Goal: Ask a question: Seek information or help from site administrators or community

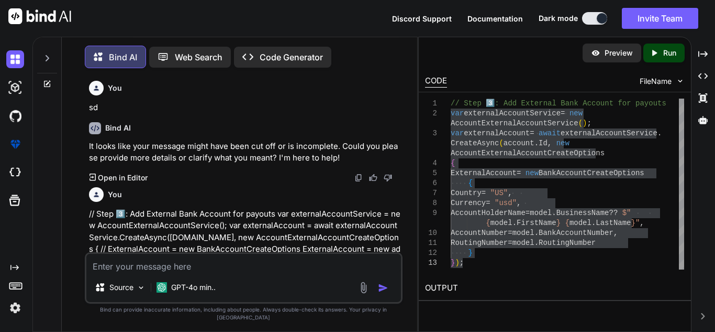
scroll to position [300, 0]
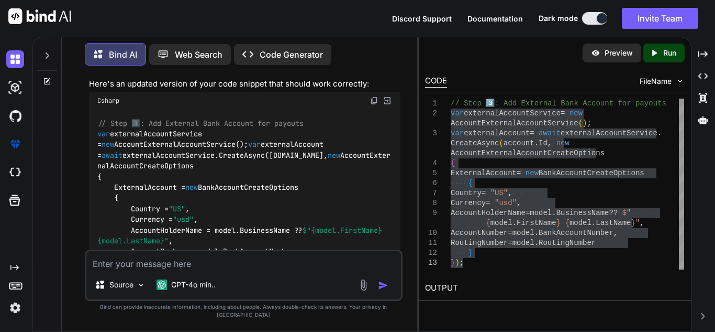
type textarea "person_1SHl30JwWwCc7Z0aOs3HXIL7"
type textarea "x"
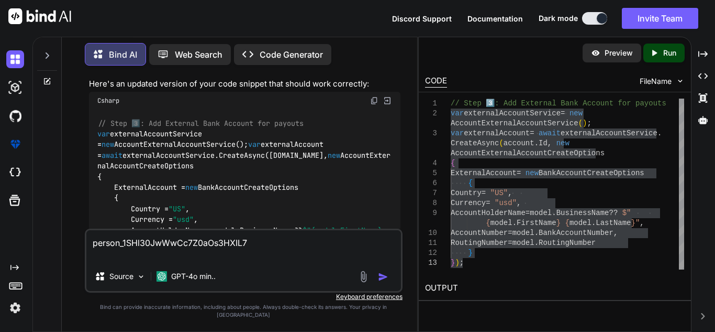
type textarea "person_1SHl30JwWwCc7Z0aOs3HXIL7 t"
type textarea "x"
type textarea "person_1SHl30JwWwCc7Z0aOs3HXIL7 th"
type textarea "x"
type textarea "person_1SHl30JwWwCc7Z0aOs3HXIL7 thi"
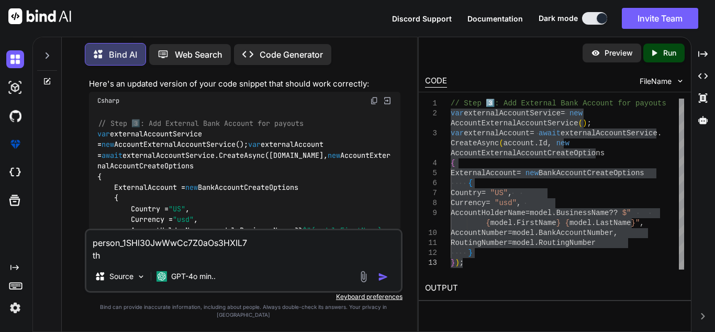
type textarea "x"
type textarea "person_1SHl30JwWwCc7Z0aOs3HXIL7 this"
type textarea "x"
type textarea "person_1SHl30JwWwCc7Z0aOs3HXIL7 this"
type textarea "x"
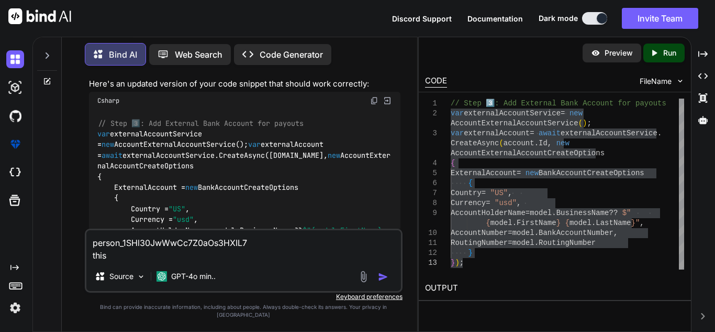
type textarea "person_1SHl30JwWwCc7Z0aOs3HXIL7 this i"
type textarea "x"
type textarea "person_1SHl30JwWwCc7Z0aOs3HXIL7 this is"
type textarea "x"
type textarea "person_1SHl30JwWwCc7Z0aOs3HXIL7 this is"
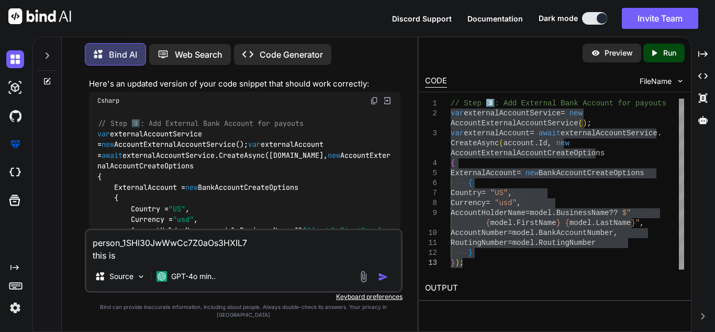
type textarea "x"
type textarea "person_1SHl30JwWwCc7Z0aOs3HXIL7 this is m"
type textarea "x"
type textarea "person_1SHl30JwWwCc7Z0aOs3HXIL7 this is m"
type textarea "x"
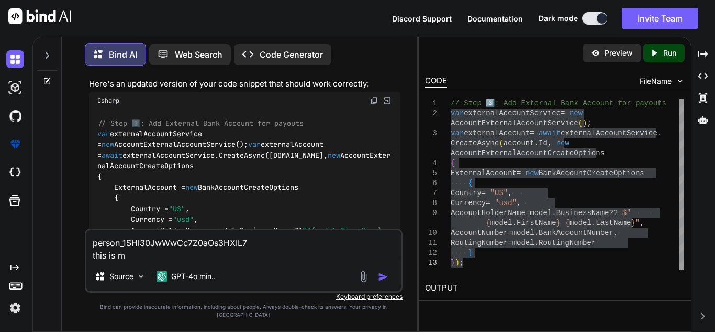
type textarea "person_1SHl30JwWwCc7Z0aOs3HXIL7 this is m p"
type textarea "x"
type textarea "person_1SHl30JwWwCc7Z0aOs3HXIL7 this is m pe"
type textarea "x"
type textarea "person_1SHl30JwWwCc7Z0aOs3HXIL7 this is m per"
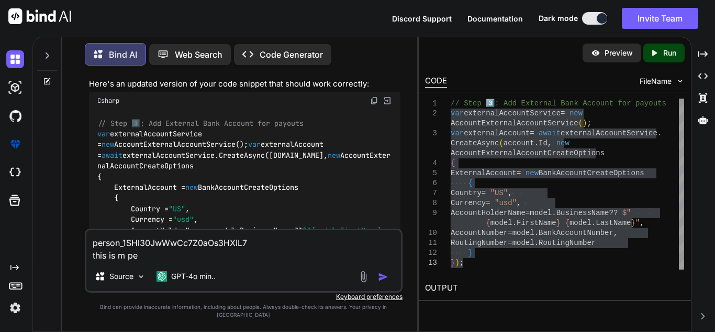
type textarea "x"
type textarea "person_1SHl30JwWwCc7Z0aOs3HXIL7 this is m pers"
type textarea "x"
type textarea "person_1SHl30JwWwCc7Z0aOs3HXIL7 this is m perso"
type textarea "x"
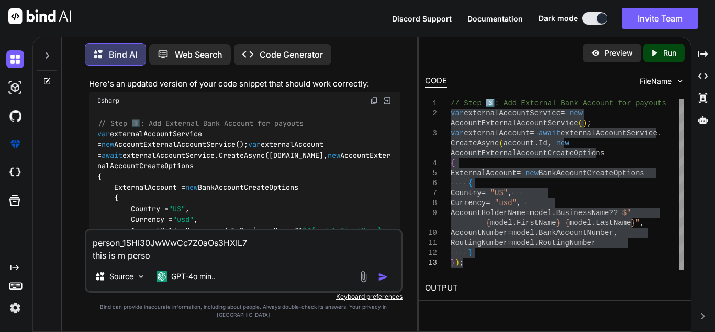
type textarea "person_1SHl30JwWwCc7Z0aOs3HXIL7 this is m person"
type textarea "x"
type textarea "person_1SHl30JwWwCc7Z0aOs3HXIL7 this is m person"
type textarea "x"
type textarea "person_1SHl30JwWwCc7Z0aOs3HXIL7 this is m person i"
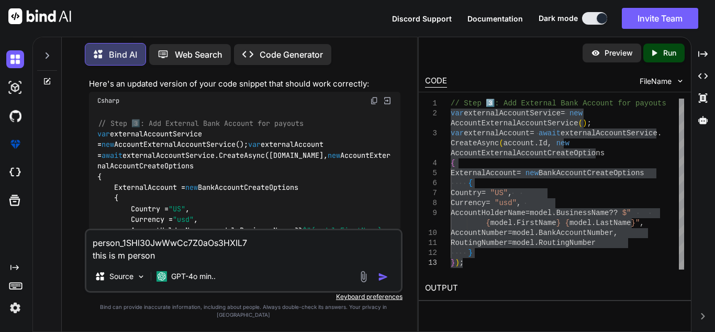
type textarea "x"
type textarea "person_1SHl30JwWwCc7Z0aOs3HXIL7 this is m person if"
type textarea "x"
type textarea "person_1SHl30JwWwCc7Z0aOs3HXIL7 this is m person if"
type textarea "x"
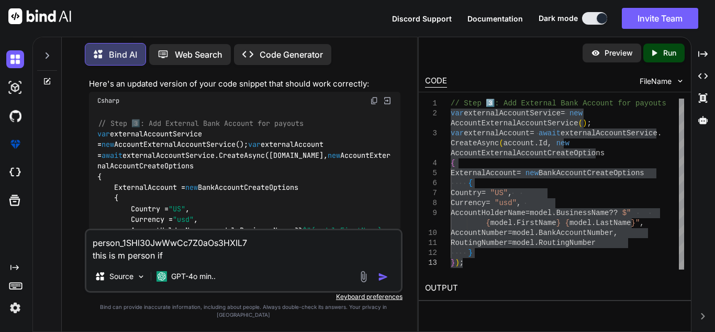
type textarea "person_1SHl30JwWwCc7Z0aOs3HXIL7 this is m person if"
type textarea "x"
type textarea "person_1SHl30JwWwCc7Z0aOs3HXIL7 this is m person i"
type textarea "x"
type textarea "person_1SHl30JwWwCc7Z0aOs3HXIL7 this is m person id"
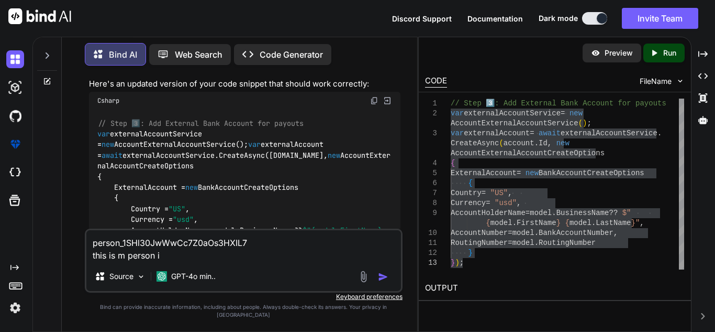
type textarea "x"
type textarea "person_1SHl30JwWwCc7Z0aOs3HXIL7 this is m person id"
type textarea "x"
type textarea "person_1SHl30JwWwCc7Z0aOs3HXIL7 this is m person id ,"
type textarea "x"
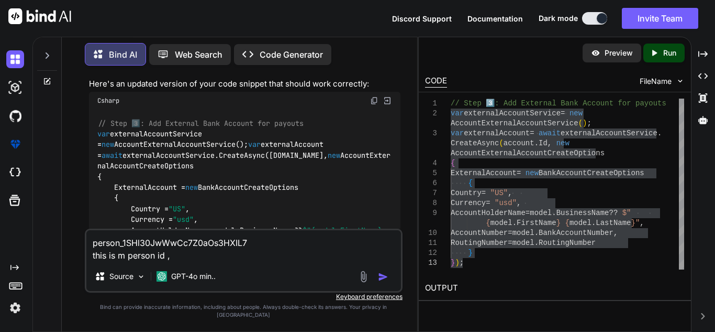
type textarea "person_1SHl30JwWwCc7Z0aOs3HXIL7 this is m person id ,"
type textarea "x"
type textarea "person_1SHl30JwWwCc7Z0aOs3HXIL7 this is m person id , h"
type textarea "x"
type textarea "person_1SHl30JwWwCc7Z0aOs3HXIL7 this is m person id , ho"
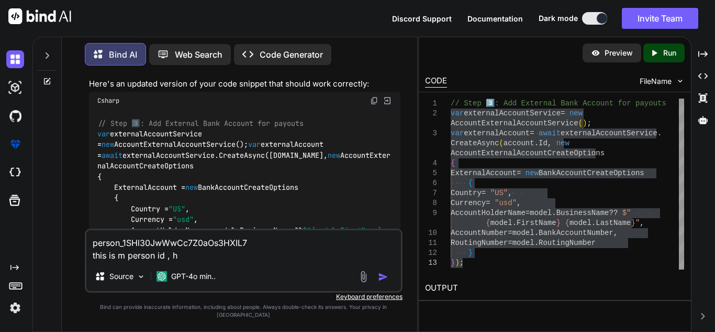
type textarea "x"
type textarea "person_1SHl30JwWwCc7Z0aOs3HXIL7 this is m person id , how"
type textarea "x"
type textarea "person_1SHl30JwWwCc7Z0aOs3HXIL7 this is m person id , how"
type textarea "x"
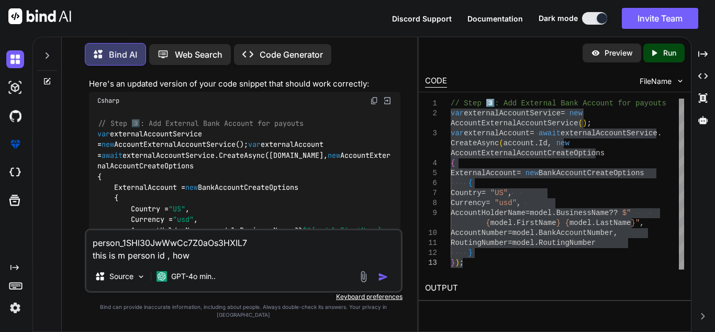
type textarea "person_1SHl30JwWwCc7Z0aOs3HXIL7 this is m person id , how t"
type textarea "x"
type textarea "person_1SHl30JwWwCc7Z0aOs3HXIL7 this is m person id , how to"
type textarea "x"
type textarea "person_1SHl30JwWwCc7Z0aOs3HXIL7 this is m person id , how to"
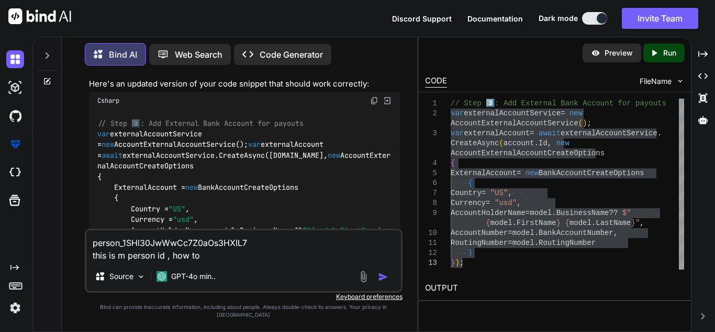
type textarea "x"
type textarea "person_1SHl30JwWwCc7Z0aOs3HXIL7 this is m person id , how to r"
type textarea "x"
type textarea "person_1SHl30JwWwCc7Z0aOs3HXIL7 this is m person id , how to re"
type textarea "x"
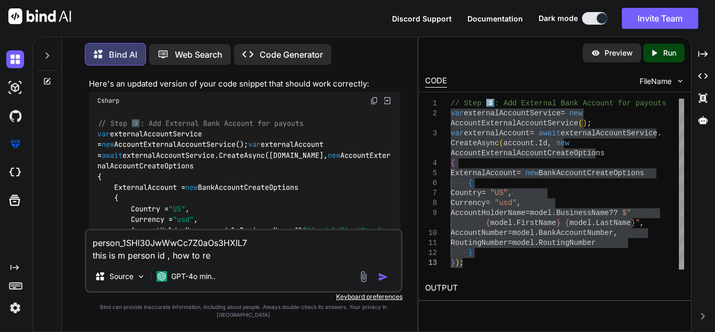
type textarea "person_1SHl30JwWwCc7Z0aOs3HXIL7 this is m person id , how to ret"
type textarea "x"
type textarea "person_1SHl30JwWwCc7Z0aOs3HXIL7 this is m person id , how to retr"
type textarea "x"
type textarea "person_1SHl30JwWwCc7Z0aOs3HXIL7 this is m person id , how to retri"
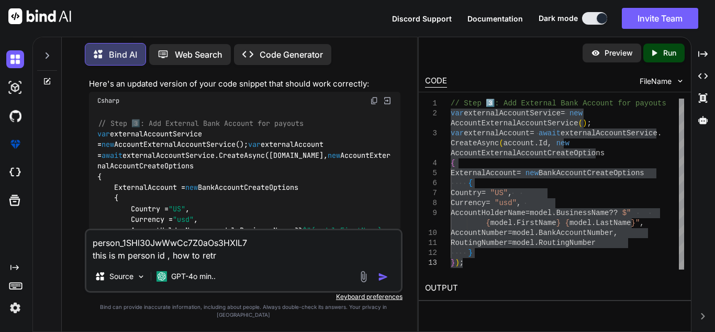
type textarea "x"
type textarea "person_1SHl30JwWwCc7Z0aOs3HXIL7 this is m person id , how to retrie"
type textarea "x"
type textarea "person_1SHl30JwWwCc7Z0aOs3HXIL7 this is m person id , how to retriev"
type textarea "x"
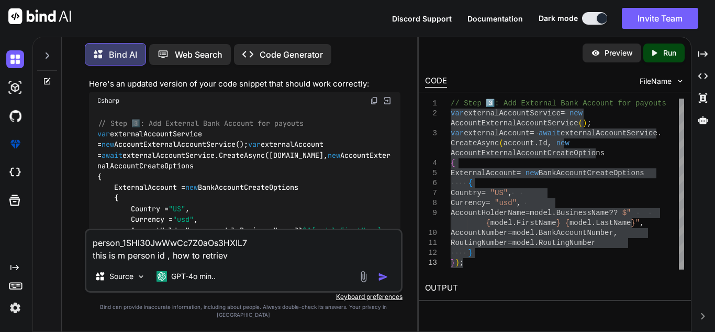
type textarea "person_1SHl30JwWwCc7Z0aOs3HXIL7 this is m person id , how to retrieve"
type textarea "x"
type textarea "person_1SHl30JwWwCc7Z0aOs3HXIL7 this is m person id , how to retrieve"
type textarea "x"
type textarea "person_1SHl30JwWwCc7Z0aOs3HXIL7 this is m person id , how to retrieve t"
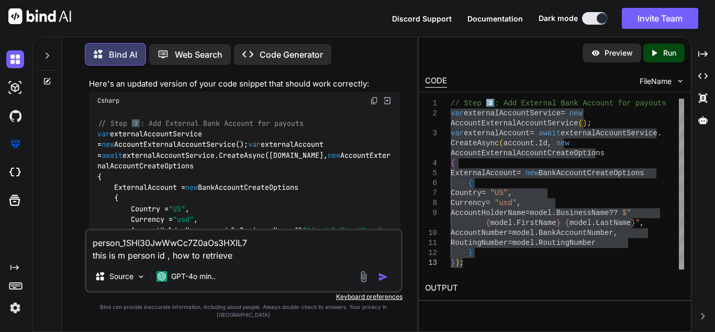
type textarea "x"
type textarea "person_1SHl30JwWwCc7Z0aOs3HXIL7 this is m person id , how to retrieve th"
type textarea "x"
type textarea "person_1SHl30JwWwCc7Z0aOs3HXIL7 this is m person id , how to retrieve the"
type textarea "x"
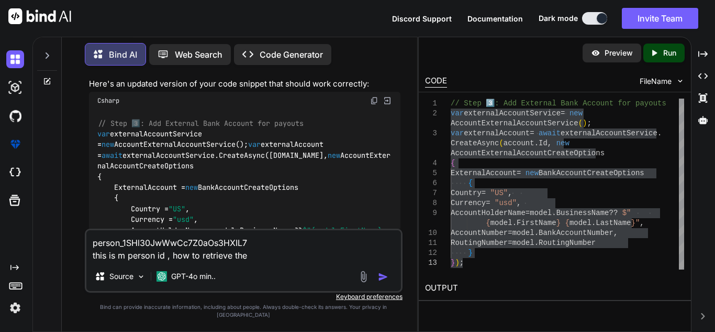
type textarea "person_1SHl30JwWwCc7Z0aOs3HXIL7 this is m person id , how to retrieve the"
type textarea "x"
type textarea "person_1SHl30JwWwCc7Z0aOs3HXIL7 this is m person id , how to retrieve the p"
type textarea "x"
type textarea "person_1SHl30JwWwCc7Z0aOs3HXIL7 this is m person id , how to retrieve the pe"
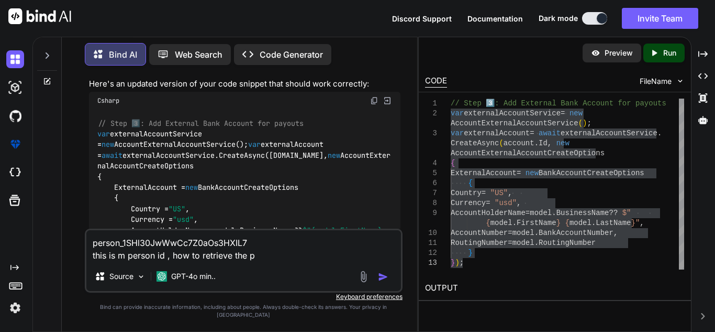
type textarea "x"
type textarea "person_1SHl30JwWwCc7Z0aOs3HXIL7 this is m person id , how to retrieve the per"
type textarea "x"
type textarea "person_1SHl30JwWwCc7Z0aOs3HXIL7 this is m person id , how to retrieve the pers"
type textarea "x"
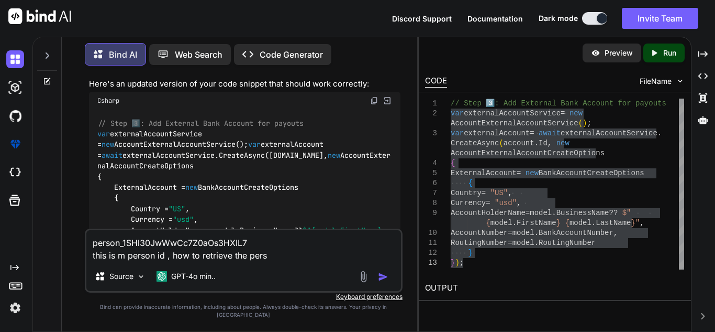
type textarea "person_1SHl30JwWwCc7Z0aOs3HXIL7 this is m person id , how to retrieve the perso"
type textarea "x"
type textarea "person_1SHl30JwWwCc7Z0aOs3HXIL7 this is m person id , how to retrieve the person"
type textarea "x"
type textarea "person_1SHl30JwWwCc7Z0aOs3HXIL7 this is m person id , how to retrieve the perso…"
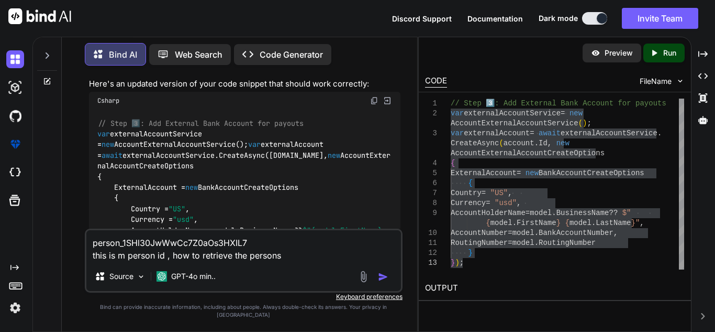
type textarea "x"
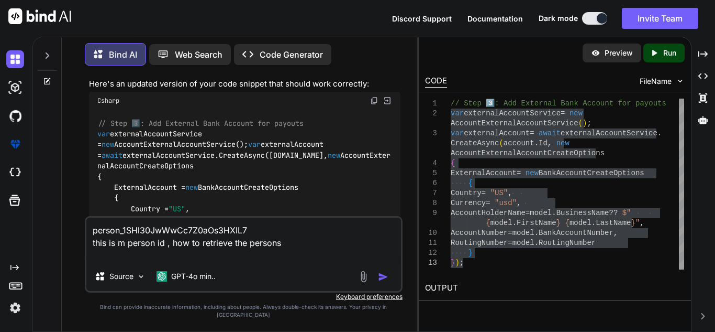
type textarea "person_1SHl30JwWwCc7Z0aOs3HXIL7 this is m person id , how to retrieve the perso…"
type textarea "x"
type textarea "person_1SHl30JwWwCc7Z0aOs3HXIL7 this is m person id , how to retrieve the perso…"
type textarea "x"
type textarea "person_1SHl30JwWwCc7Z0aOs3HXIL7 this is m person id , how to retrieve the perso…"
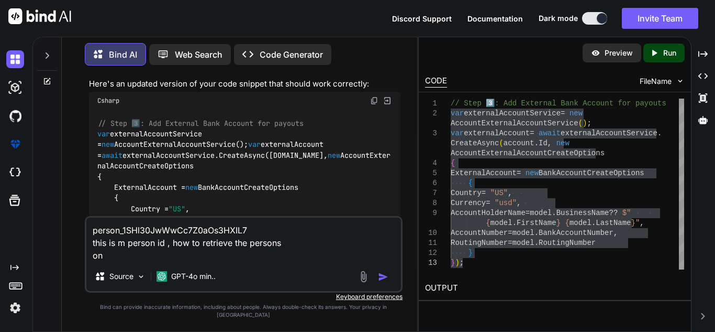
type textarea "x"
type textarea "person_1SHl30JwWwCc7Z0aOs3HXIL7 this is m person id , how to retrieve the perso…"
type textarea "x"
type textarea "person_1SHl30JwWwCc7Z0aOs3HXIL7 this is m person id , how to retrieve the perso…"
type textarea "x"
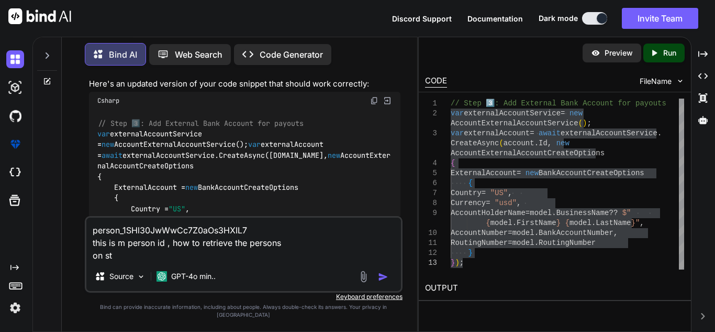
type textarea "person_1SHl30JwWwCc7Z0aOs3HXIL7 this is m person id , how to retrieve the perso…"
type textarea "x"
type textarea "person_1SHl30JwWwCc7Z0aOs3HXIL7 this is m person id , how to retrieve the perso…"
type textarea "x"
type textarea "person_1SHl30JwWwCc7Z0aOs3HXIL7 this is m person id , how to retrieve the perso…"
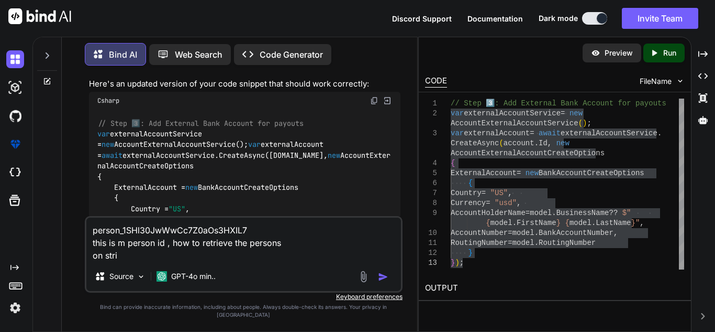
type textarea "x"
type textarea "person_1SHl30JwWwCc7Z0aOs3HXIL7 this is m person id , how to retrieve the perso…"
type textarea "x"
type textarea "person_1SHl30JwWwCc7Z0aOs3HXIL7 this is m person id , how to retrieve the perso…"
type textarea "x"
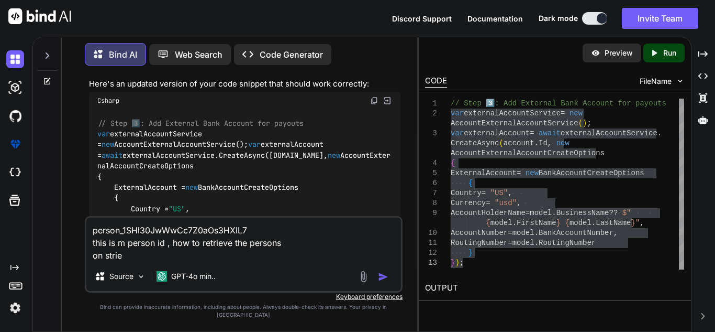
type textarea "person_1SHl30JwWwCc7Z0aOs3HXIL7 this is m person id , how to retrieve the perso…"
type textarea "x"
type textarea "person_1SHl30JwWwCc7Z0aOs3HXIL7 this is m person id , how to retrieve the perso…"
type textarea "x"
type textarea "person_1SHl30JwWwCc7Z0aOs3HXIL7 this is m person id , how to retrieve the perso…"
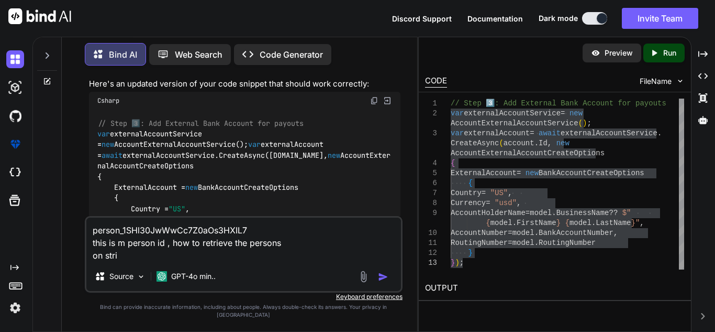
type textarea "x"
type textarea "person_1SHl30JwWwCc7Z0aOs3HXIL7 this is m person id , how to retrieve the perso…"
type textarea "x"
type textarea "person_1SHl30JwWwCc7Z0aOs3HXIL7 this is m person id , how to retrieve the perso…"
type textarea "x"
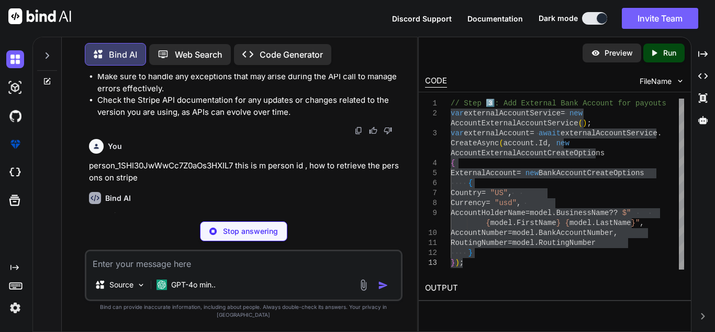
scroll to position [645, 0]
type textarea "x"
type textarea "} catch (StripeException e) { // Handle any errors that occur during the API ca…"
type textarea "x"
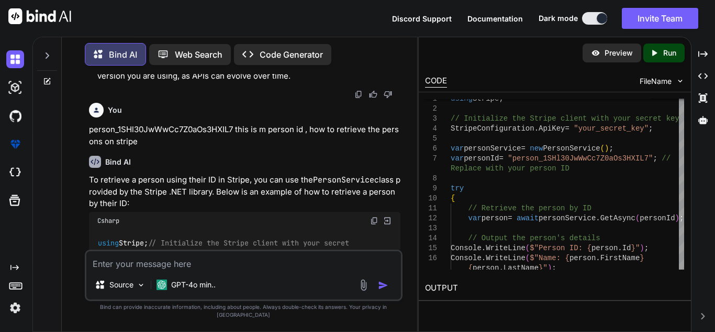
scroll to position [698, 0]
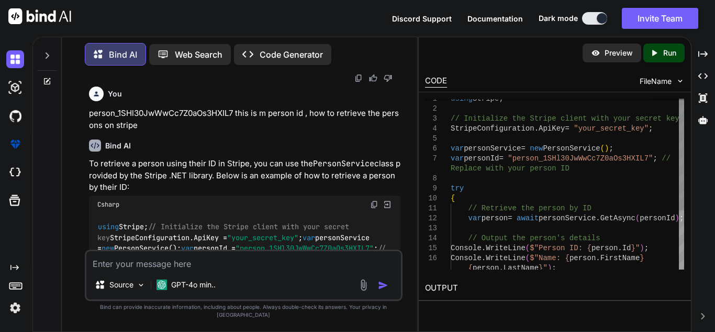
click at [493, 134] on div "using Stripe ; // Initialize the Stripe client with your secret k ey StripeConf…" at bounding box center [568, 228] width 234 height 269
click at [469, 126] on div "using Stripe ; // Initialize the Stripe client with your secret k ey StripeConf…" at bounding box center [568, 228] width 234 height 269
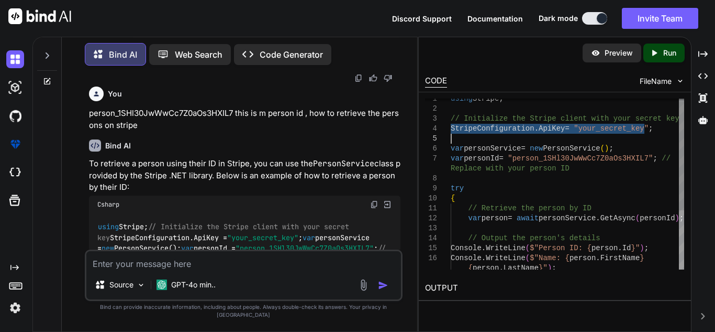
click at [469, 126] on div "using Stripe ; // Initialize the Stripe client with your secret k ey StripeConf…" at bounding box center [568, 228] width 234 height 269
click at [447, 150] on div "6" at bounding box center [438, 149] width 26 height 10
click at [461, 159] on div "using Stripe ; // Initialize the Stripe client with your secret k ey StripeConf…" at bounding box center [568, 228] width 234 height 269
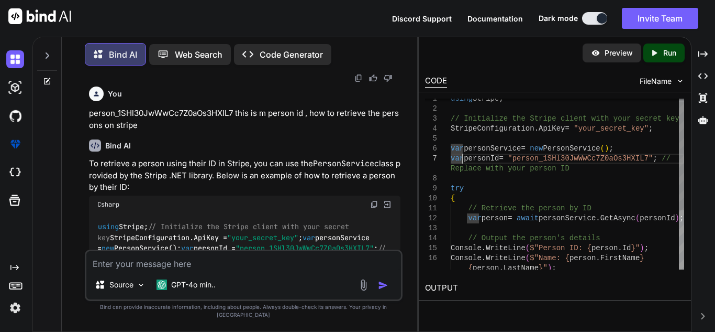
click at [455, 160] on div "using Stripe ; // Initialize the Stripe client with your secret k ey StripeConf…" at bounding box center [568, 228] width 234 height 269
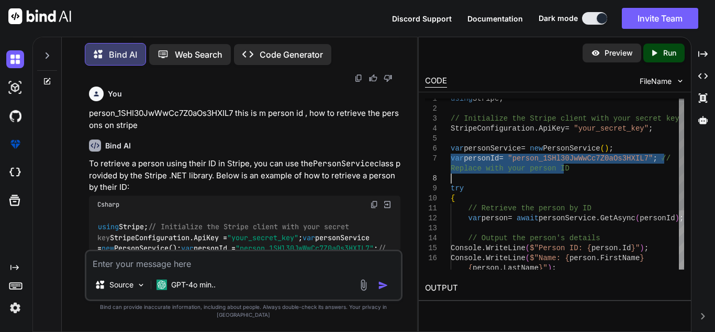
click at [455, 160] on div "using Stripe ; // Initialize the Stripe client with your secret k ey StripeConf…" at bounding box center [568, 228] width 234 height 269
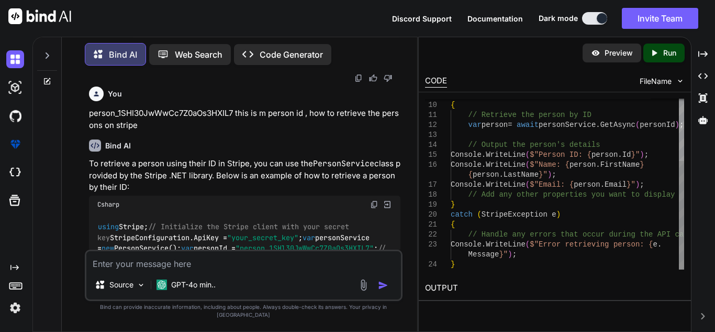
drag, startPoint x: 451, startPoint y: 106, endPoint x: 474, endPoint y: 182, distance: 79.4
click at [479, 222] on div "try { // Retrieve the person by ID var person = await personService . GetAsync …" at bounding box center [568, 135] width 234 height 269
click at [488, 144] on div "try { // Retrieve the person by ID var person = await personService . GetAsync …" at bounding box center [568, 135] width 234 height 269
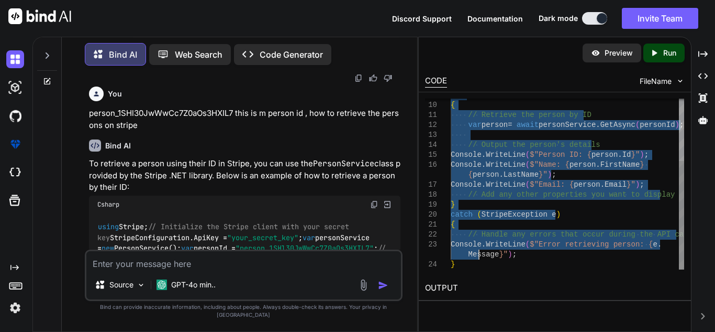
drag, startPoint x: 452, startPoint y: 172, endPoint x: 473, endPoint y: 261, distance: 92.0
click at [473, 261] on div "try { // Retrieve the person by ID var person = await personService . GetAsync …" at bounding box center [568, 135] width 234 height 269
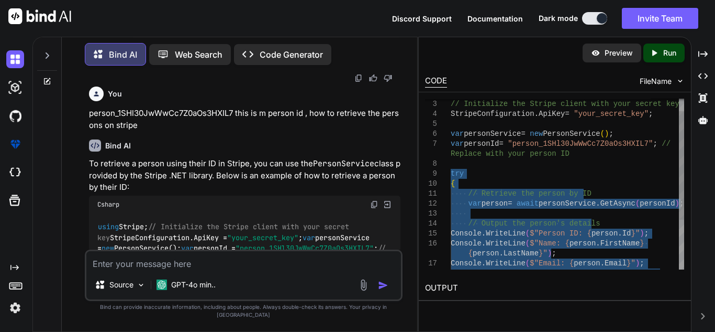
click at [533, 165] on div "try { // Retrieve the person by ID var person = await personService . GetAsync …" at bounding box center [568, 213] width 234 height 269
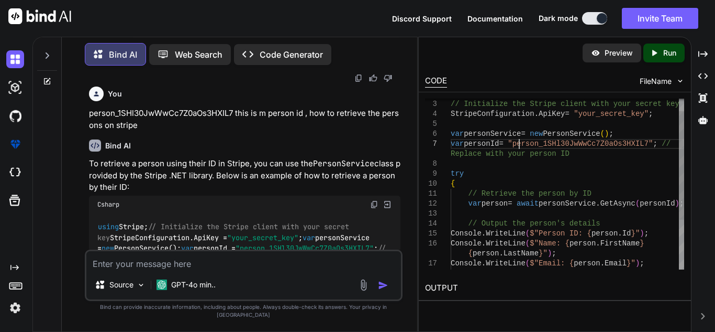
click at [520, 140] on div "try { // Retrieve the person by ID var person = await personService . GetAsync …" at bounding box center [568, 213] width 234 height 269
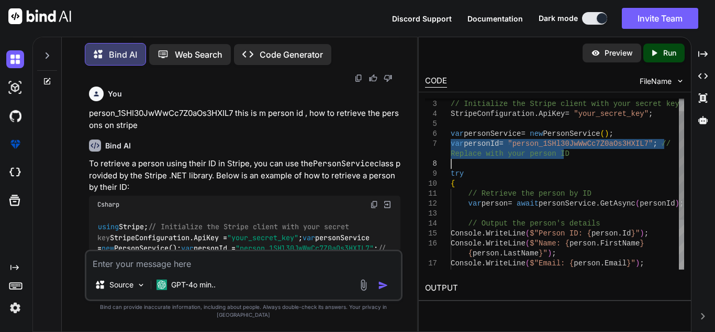
click at [523, 134] on div "try { // Retrieve the person by ID var person = await personService . GetAsync …" at bounding box center [568, 213] width 234 height 269
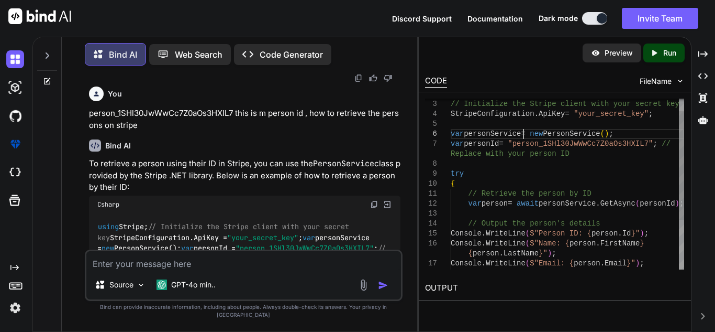
click at [523, 134] on div "try { // Retrieve the person by ID var person = await personService . GetAsync …" at bounding box center [568, 213] width 234 height 269
type textarea "using Stripe; // Initialize the Stripe client with your secret key StripeConfig…"
click at [220, 265] on textarea at bounding box center [243, 260] width 315 height 19
paste textarea "Stripe.StripeException: 'The same person cannot be provided on an account more …"
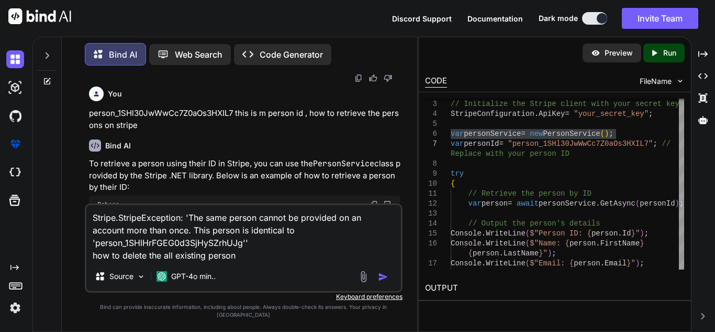
type textarea "Stripe.StripeException: 'The same person cannot be provided on an account more …"
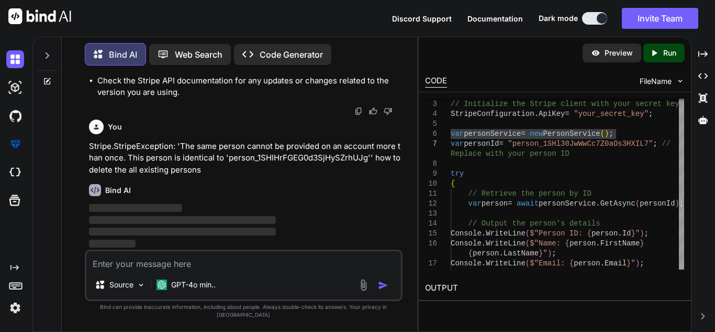
scroll to position [1243, 0]
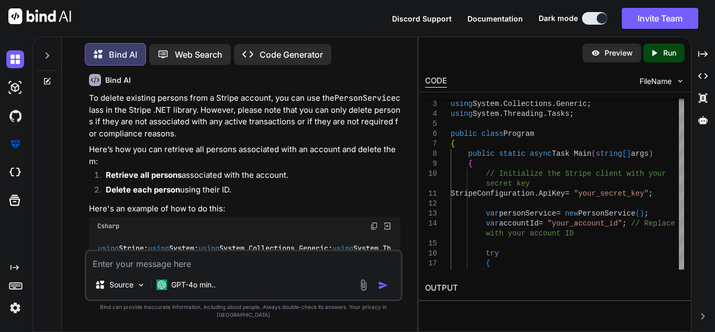
click at [190, 267] on textarea at bounding box center [243, 260] width 315 height 19
drag, startPoint x: 265, startPoint y: 231, endPoint x: 468, endPoint y: 50, distance: 272.3
click at [468, 50] on div "Preview Created with Pixso. Run" at bounding box center [555, 52] width 272 height 31
